Goal: Transaction & Acquisition: Purchase product/service

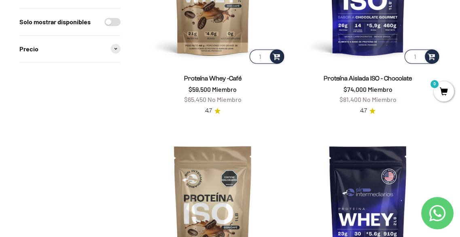
scroll to position [769, 0]
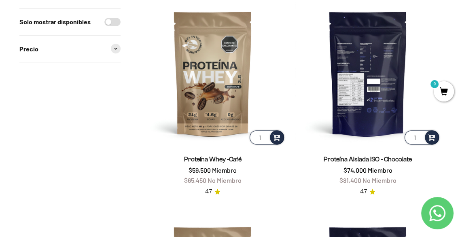
click at [376, 89] on img at bounding box center [368, 73] width 146 height 146
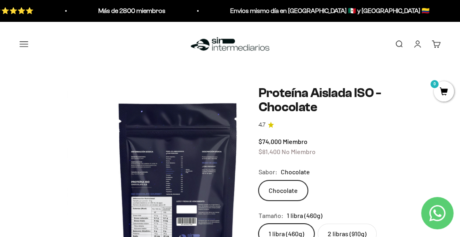
click at [158, 162] on img at bounding box center [178, 197] width 223 height 223
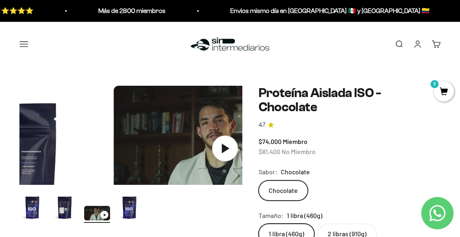
click at [52, 195] on img "Ir al artículo 2" at bounding box center [65, 208] width 26 height 26
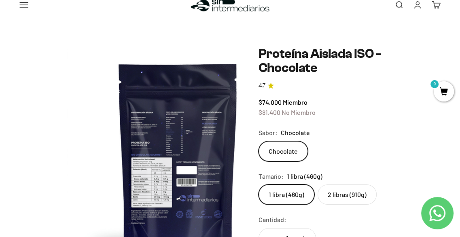
scroll to position [81, 0]
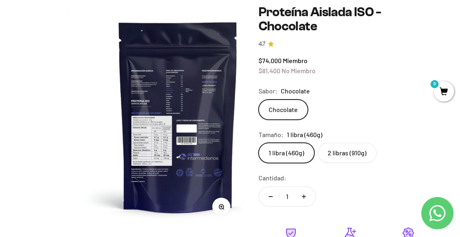
click at [220, 205] on icon "button" at bounding box center [221, 206] width 2 height 2
click at [219, 160] on img at bounding box center [153, 93] width 176 height 176
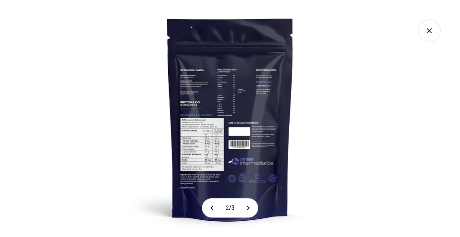
click at [219, 160] on img at bounding box center [230, 118] width 237 height 237
click at [230, 153] on img at bounding box center [230, 118] width 237 height 237
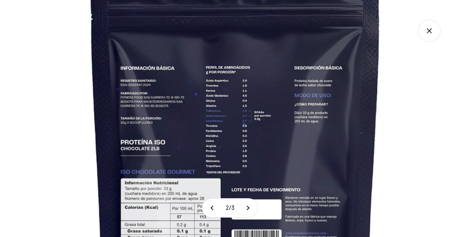
click at [224, 156] on img at bounding box center [235, 180] width 546 height 546
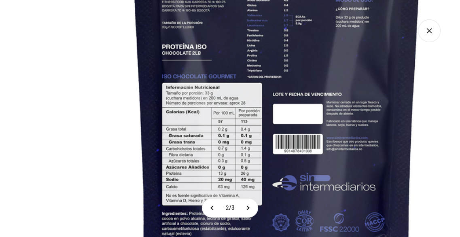
click at [296, 89] on img at bounding box center [277, 84] width 546 height 546
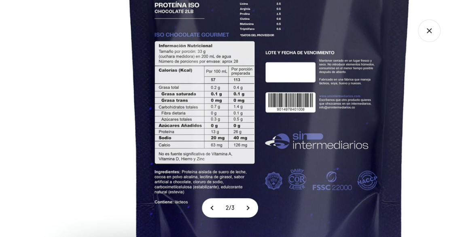
click at [271, 124] on img at bounding box center [269, 42] width 546 height 546
click at [418, 159] on img at bounding box center [269, 42] width 546 height 546
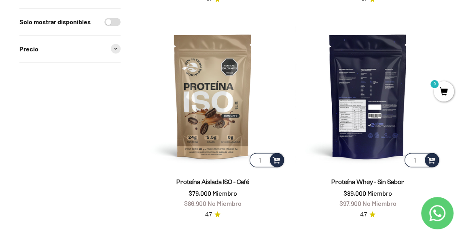
scroll to position [1012, 0]
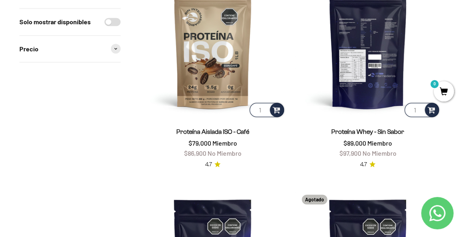
click at [374, 64] on img at bounding box center [368, 46] width 146 height 146
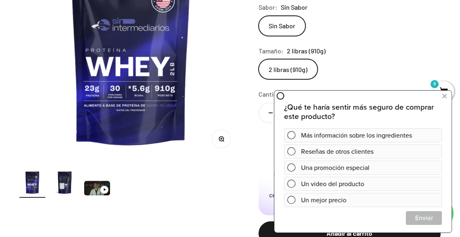
scroll to position [162, 0]
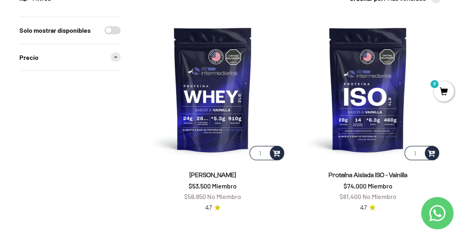
scroll to position [121, 0]
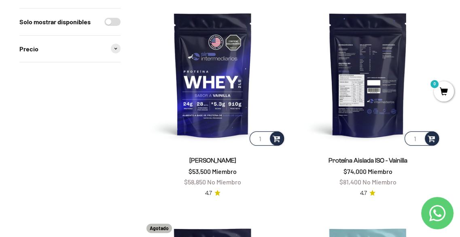
click at [366, 91] on img at bounding box center [368, 75] width 146 height 146
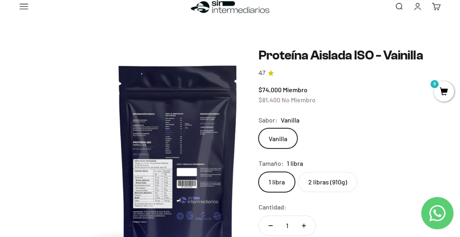
scroll to position [81, 0]
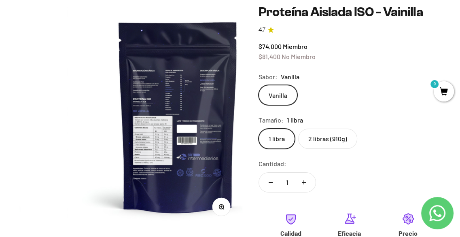
click at [155, 167] on img at bounding box center [178, 116] width 223 height 223
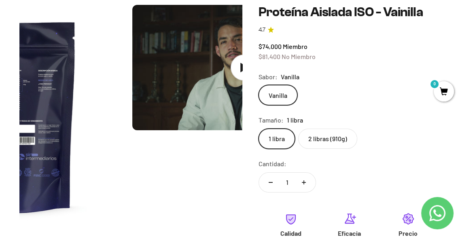
scroll to position [0, 361]
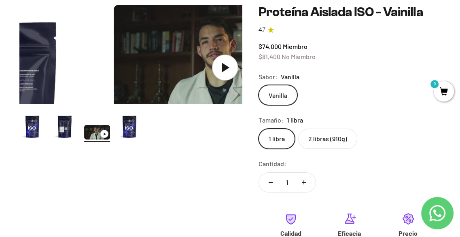
click at [52, 114] on img "Ir al artículo 2" at bounding box center [65, 127] width 26 height 26
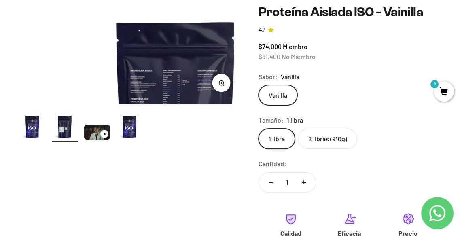
scroll to position [0, 181]
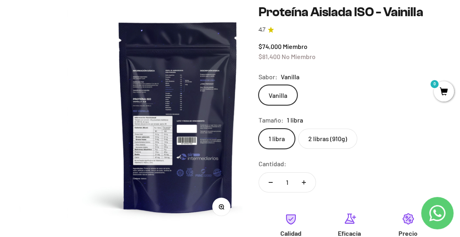
click at [219, 204] on circle "button" at bounding box center [221, 206] width 4 height 4
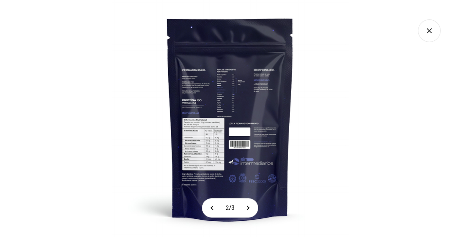
click at [201, 102] on img at bounding box center [230, 118] width 237 height 237
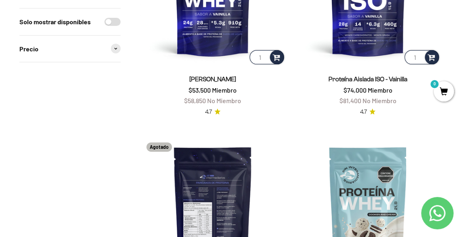
scroll to position [243, 0]
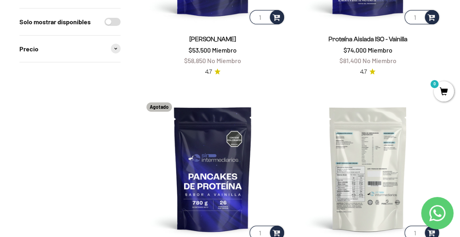
click at [384, 184] on img at bounding box center [368, 169] width 146 height 146
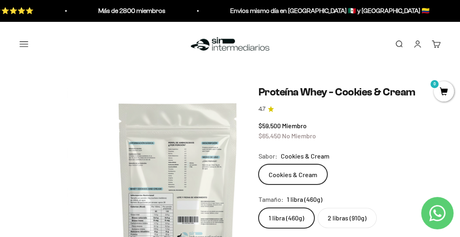
click at [166, 185] on img at bounding box center [178, 197] width 223 height 223
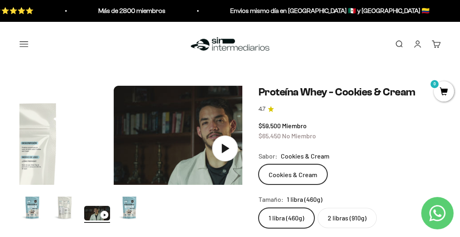
click at [52, 195] on img "Ir al artículo 2" at bounding box center [65, 208] width 26 height 26
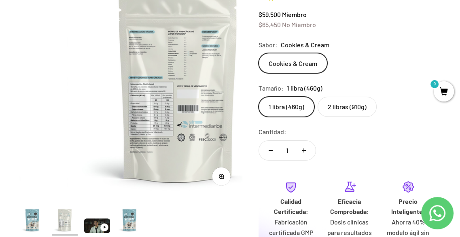
scroll to position [121, 0]
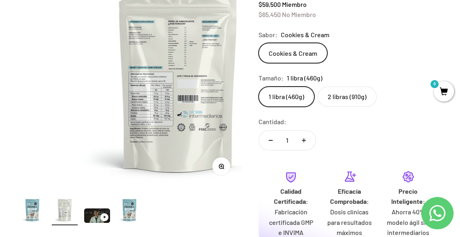
click at [219, 164] on icon "button" at bounding box center [222, 167] width 6 height 6
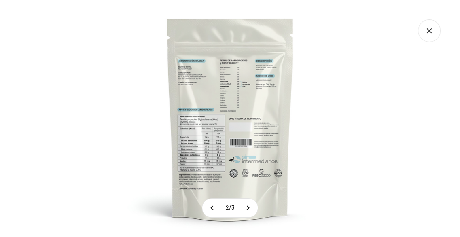
click at [217, 119] on img at bounding box center [230, 118] width 237 height 237
click at [214, 133] on img at bounding box center [230, 118] width 237 height 237
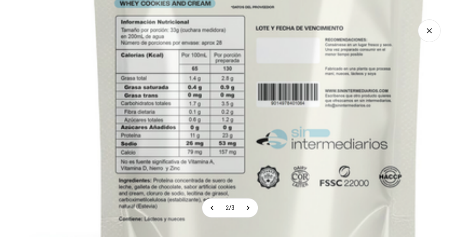
click at [234, 107] on img at bounding box center [259, 28] width 648 height 648
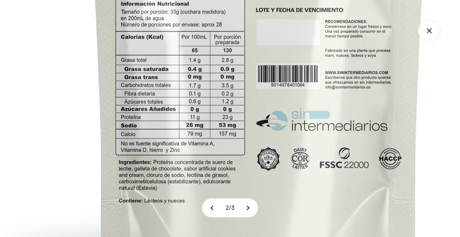
click at [251, 126] on img at bounding box center [259, 10] width 648 height 648
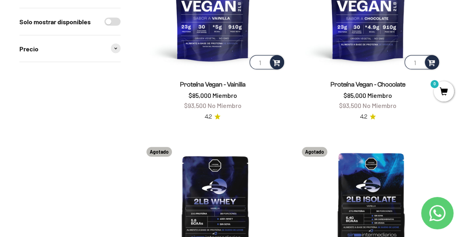
scroll to position [1376, 0]
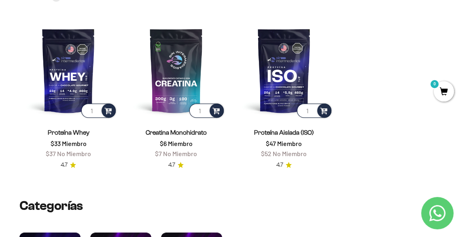
scroll to position [324, 0]
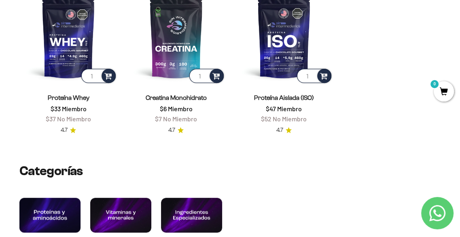
click at [55, 198] on img at bounding box center [49, 215] width 65 height 37
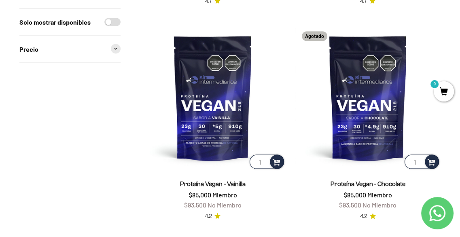
scroll to position [1174, 0]
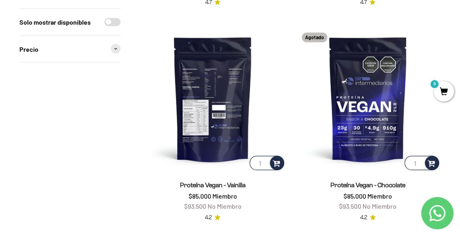
click at [231, 122] on img at bounding box center [213, 99] width 146 height 146
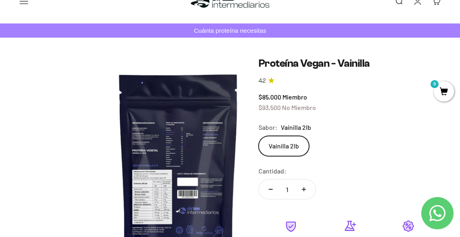
scroll to position [81, 0]
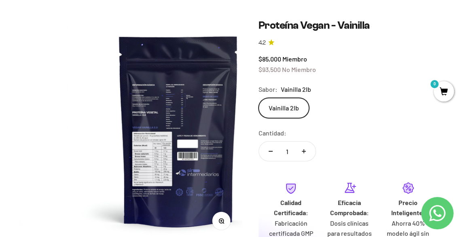
click at [304, 156] on button "Aumentar cantidad" at bounding box center [303, 151] width 23 height 19
type input "2"
click at [216, 212] on button "Zoom" at bounding box center [221, 221] width 18 height 18
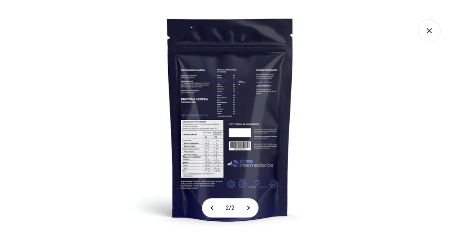
click at [215, 117] on img at bounding box center [230, 118] width 237 height 237
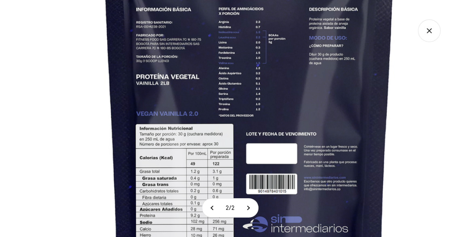
click at [215, 117] on img at bounding box center [249, 121] width 546 height 546
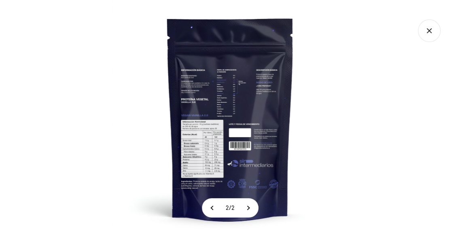
click at [215, 117] on img at bounding box center [230, 118] width 237 height 237
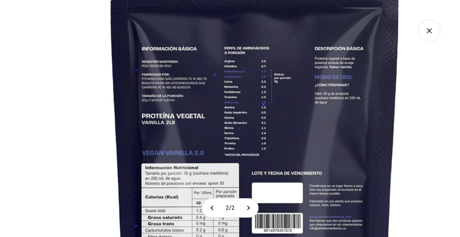
click at [229, 110] on img at bounding box center [255, 160] width 546 height 546
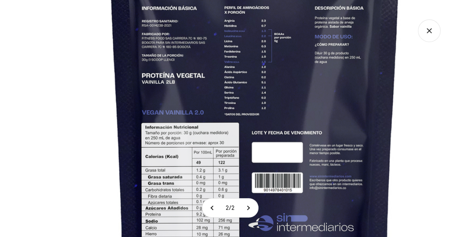
click at [425, 118] on img at bounding box center [255, 120] width 546 height 546
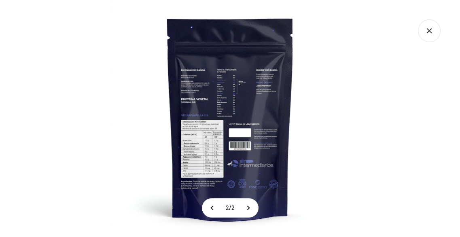
click at [270, 102] on img at bounding box center [230, 118] width 237 height 237
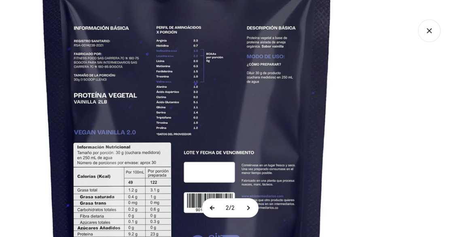
click at [211, 209] on button at bounding box center [212, 208] width 20 height 19
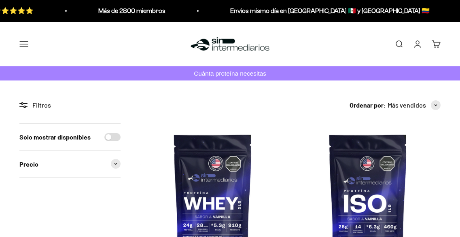
scroll to position [1174, 0]
